Goal: Transaction & Acquisition: Book appointment/travel/reservation

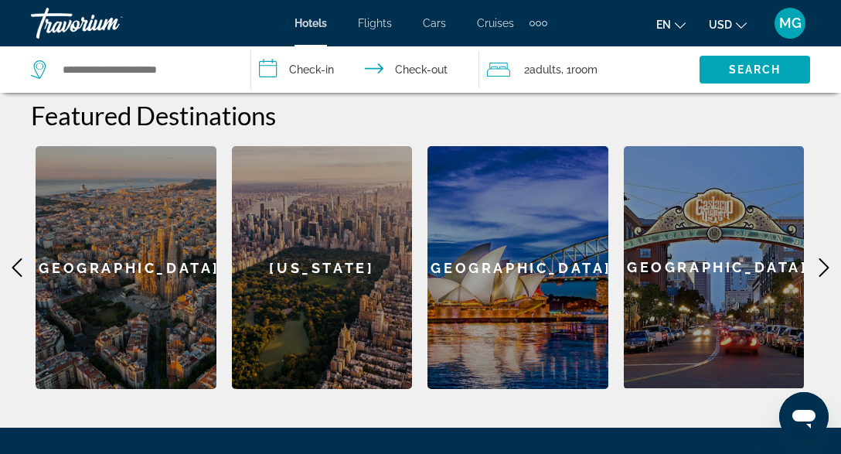
scroll to position [435, 0]
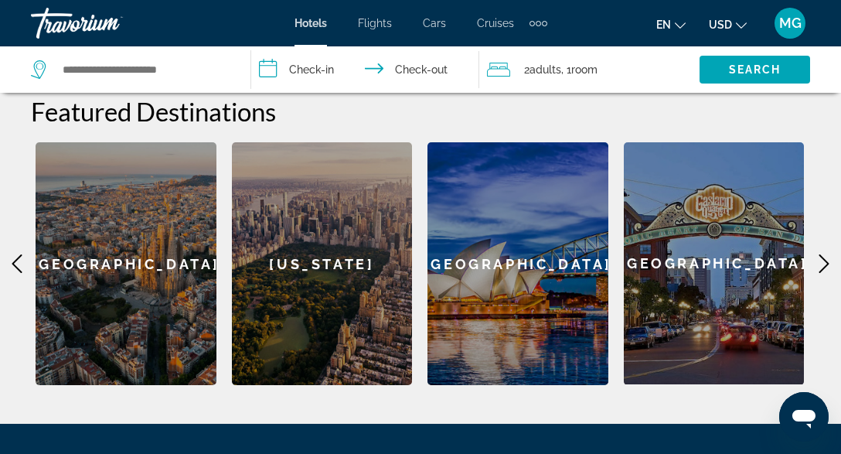
click at [167, 260] on div "[GEOGRAPHIC_DATA]" at bounding box center [126, 263] width 181 height 243
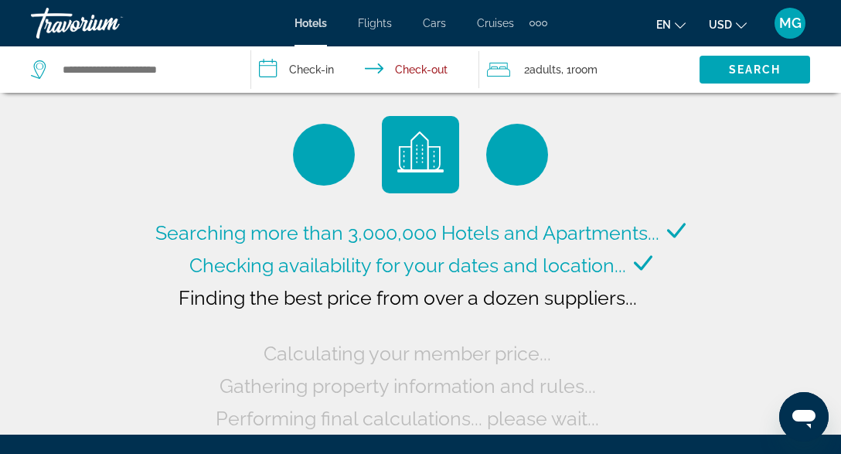
click at [738, 21] on icon "Change currency" at bounding box center [741, 25] width 11 height 11
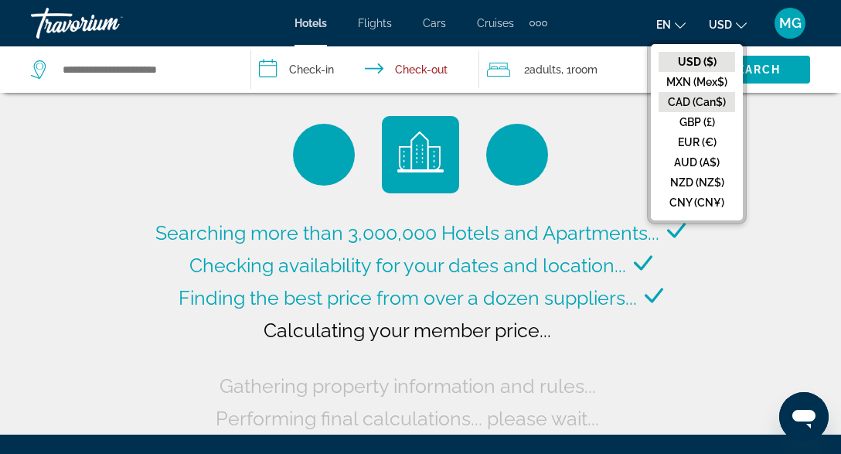
click at [690, 94] on button "CAD (Can$)" at bounding box center [697, 102] width 77 height 20
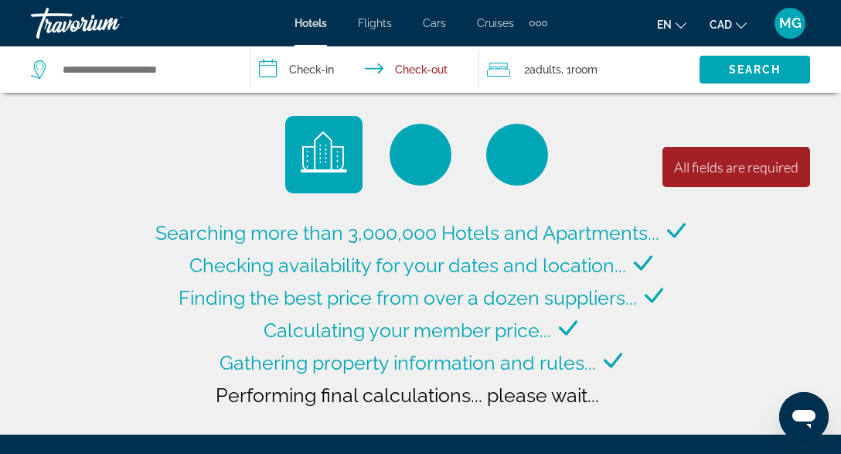
type input "**********"
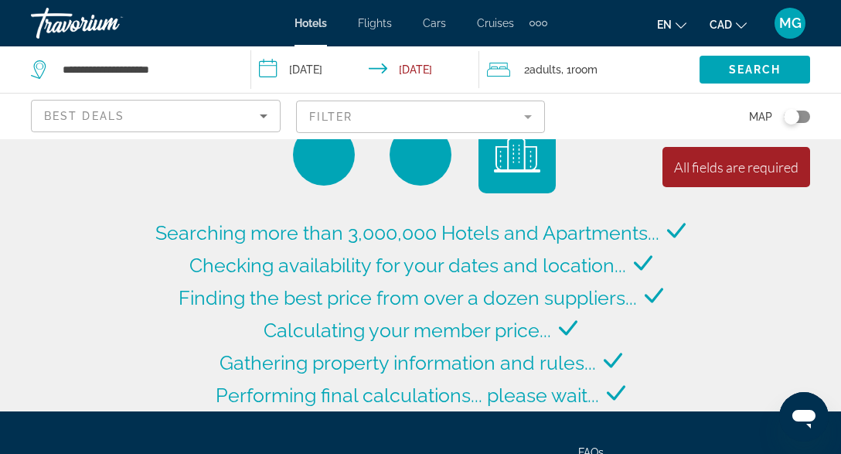
click at [382, 23] on span "Flights" at bounding box center [375, 23] width 34 height 12
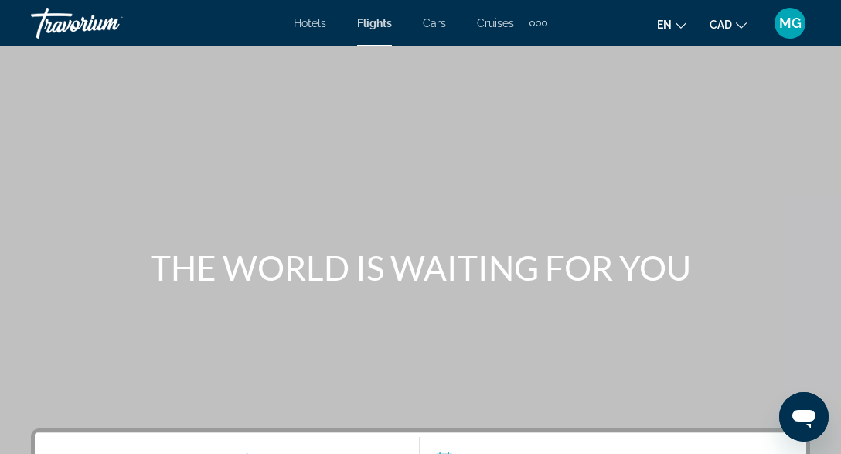
click at [312, 26] on span "Hotels" at bounding box center [310, 23] width 32 height 12
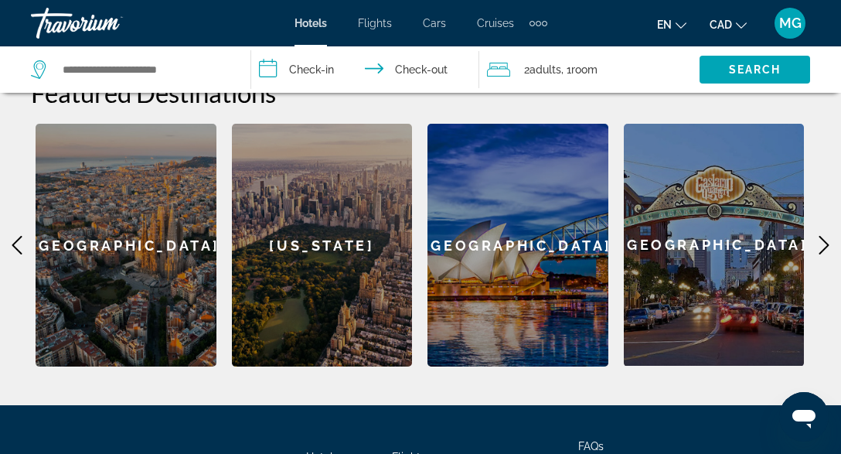
scroll to position [476, 0]
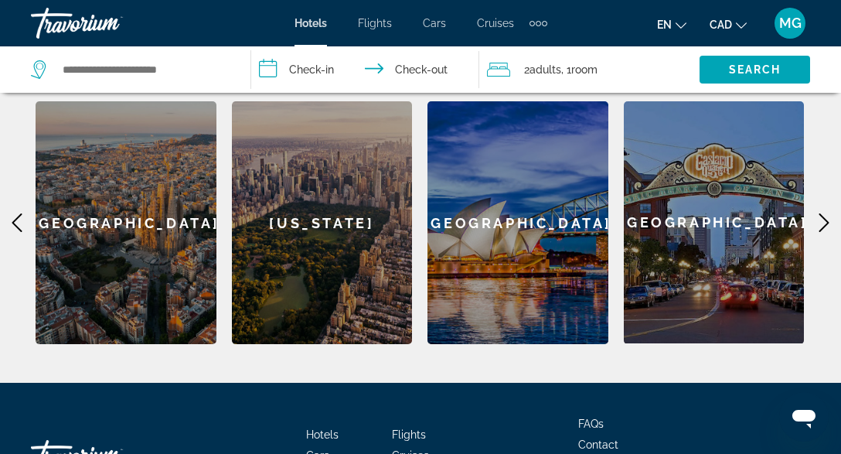
click at [168, 223] on div "[GEOGRAPHIC_DATA]" at bounding box center [126, 222] width 181 height 243
